Goal: Task Accomplishment & Management: Manage account settings

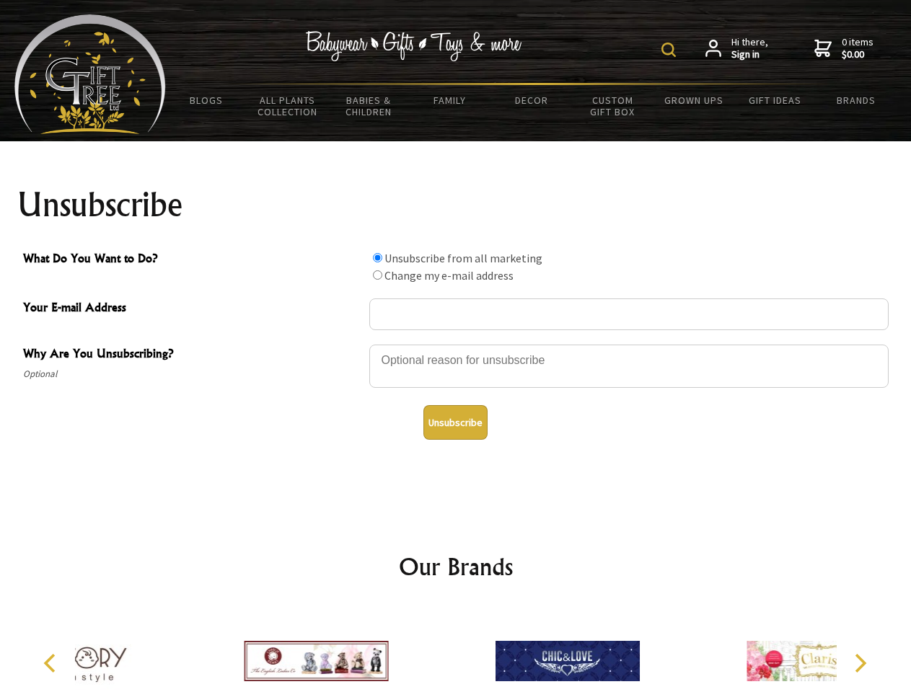
click at [671, 50] on img at bounding box center [668, 50] width 14 height 14
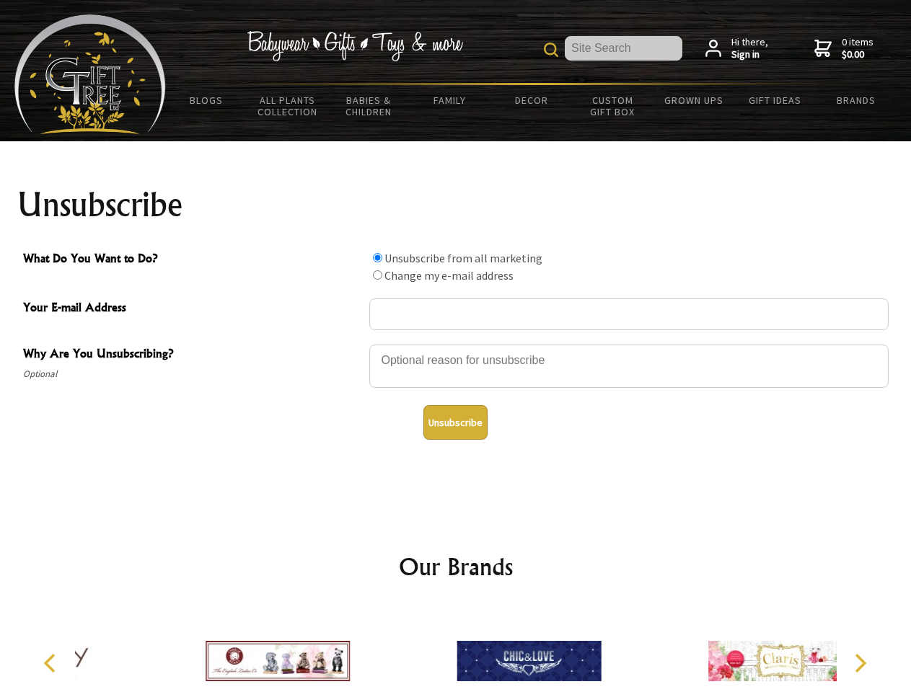
click at [456, 344] on div at bounding box center [628, 368] width 519 height 50
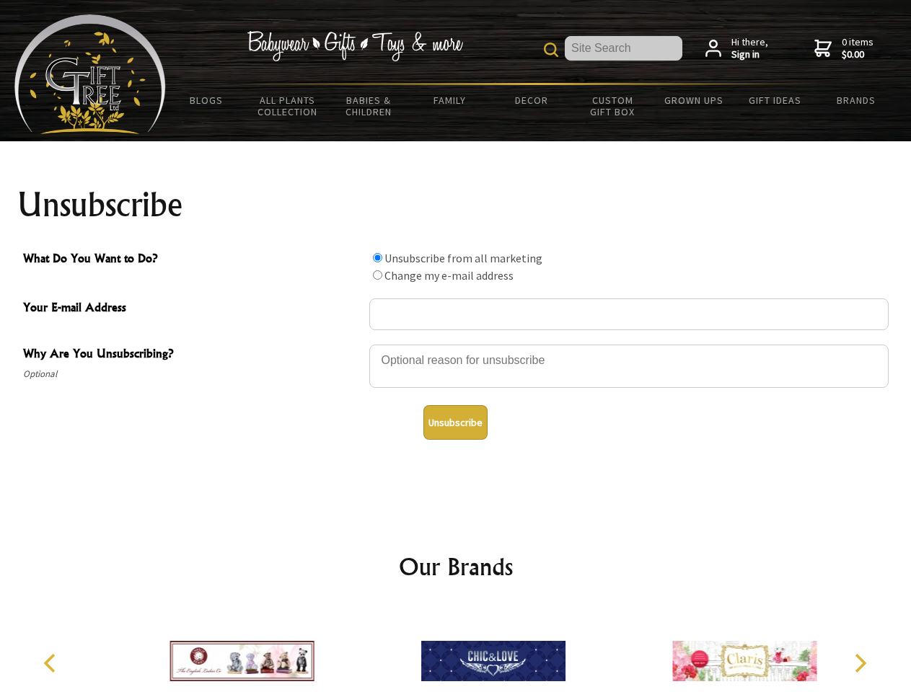
click at [377, 258] on input "What Do You Want to Do?" at bounding box center [377, 257] width 9 height 9
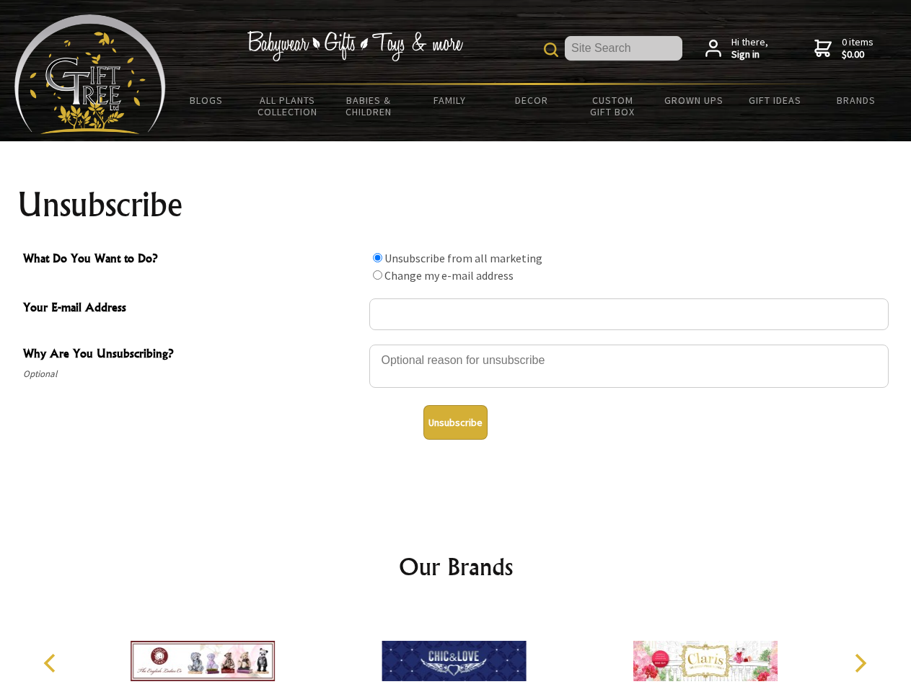
click at [377, 275] on input "What Do You Want to Do?" at bounding box center [377, 275] width 9 height 9
radio input "true"
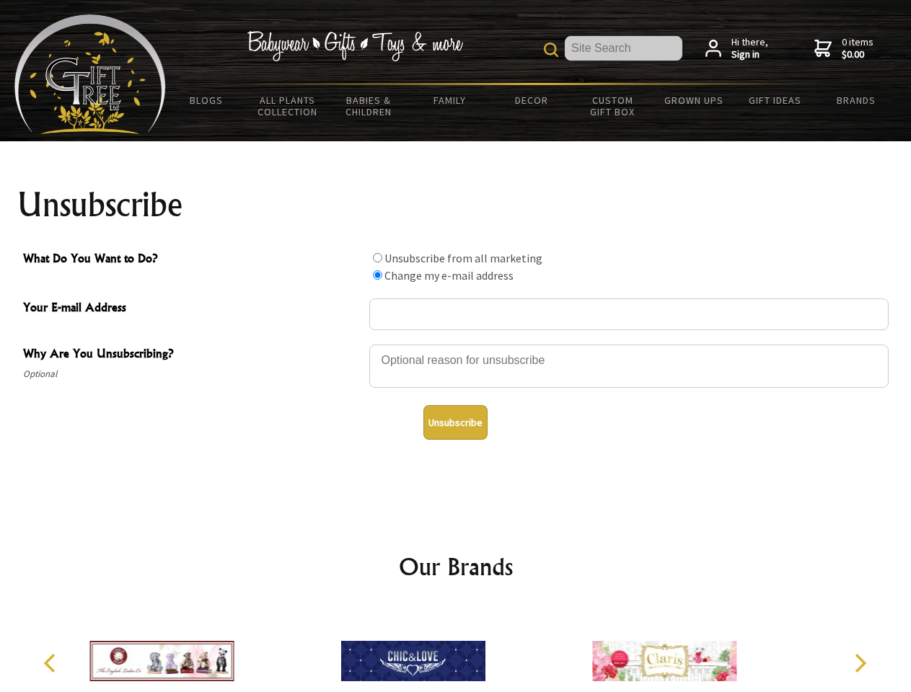
click at [455, 423] on button "Unsubscribe" at bounding box center [455, 422] width 64 height 35
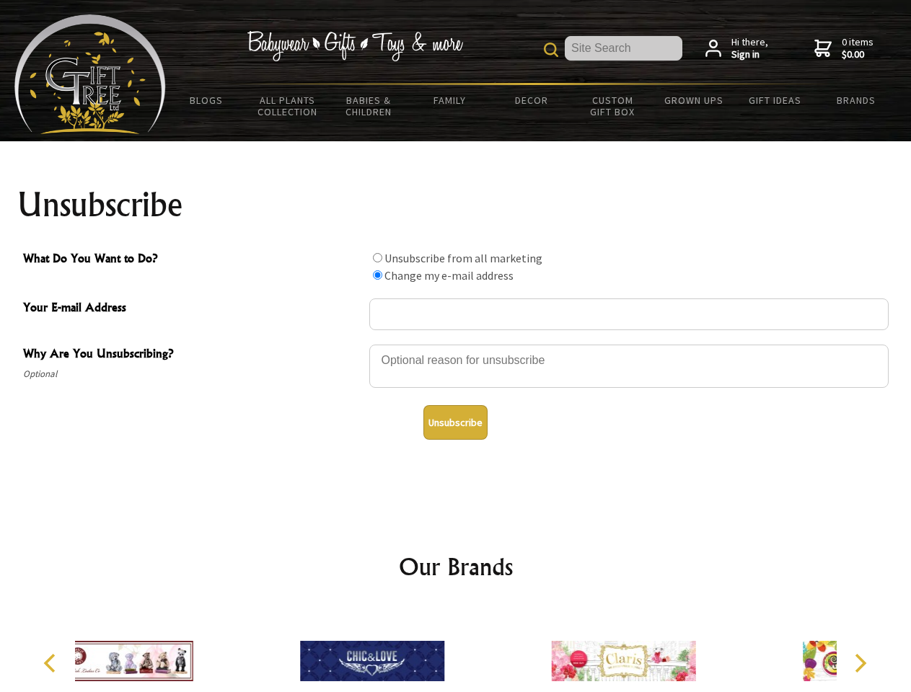
click at [456, 650] on div at bounding box center [372, 663] width 251 height 113
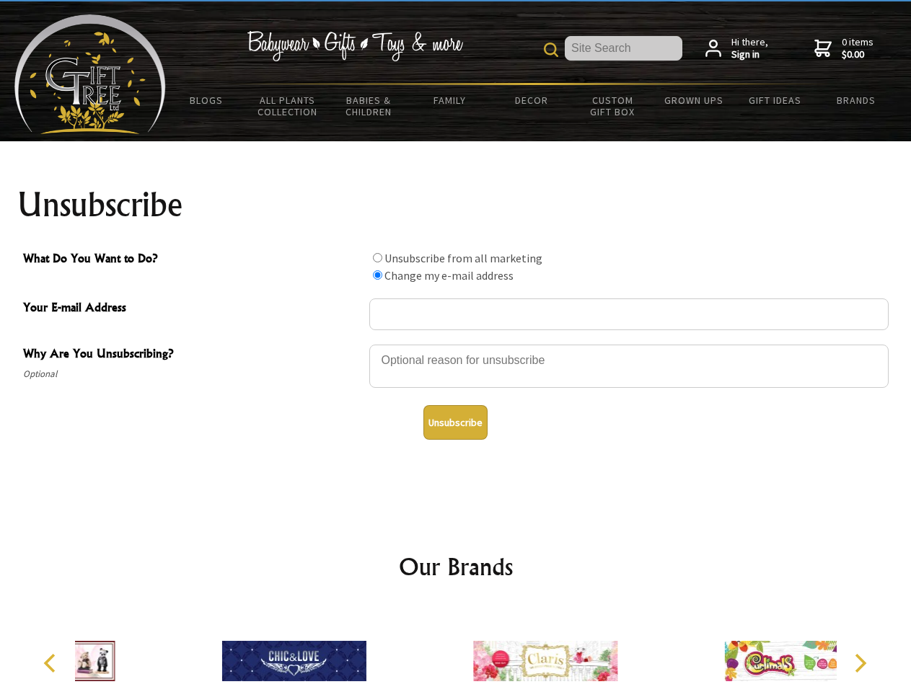
click at [52, 664] on icon "Previous" at bounding box center [51, 663] width 19 height 19
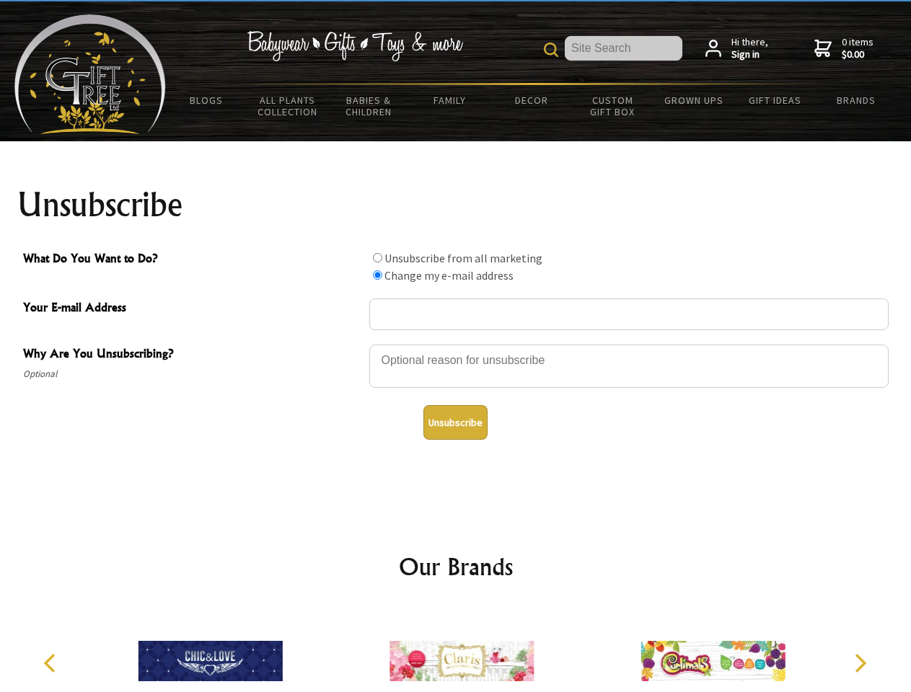
click at [860, 664] on icon "Next" at bounding box center [859, 663] width 19 height 19
